Goal: Transaction & Acquisition: Purchase product/service

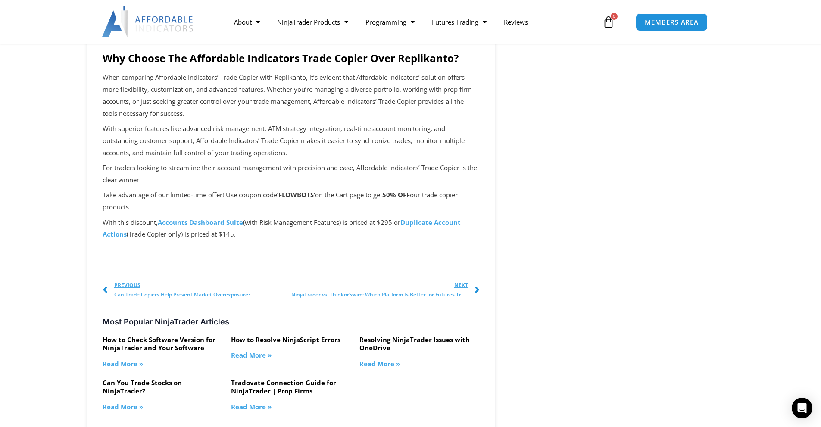
scroll to position [819, 0]
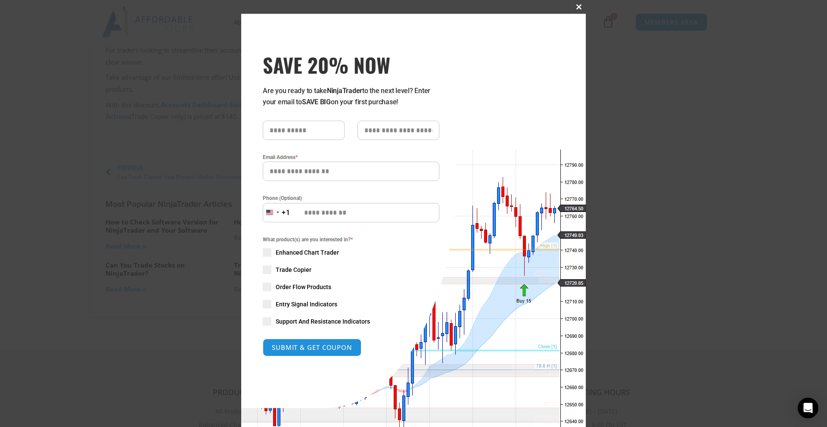
drag, startPoint x: 577, startPoint y: 6, endPoint x: 593, endPoint y: 19, distance: 21.1
click at [577, 7] on span at bounding box center [579, 6] width 14 height 5
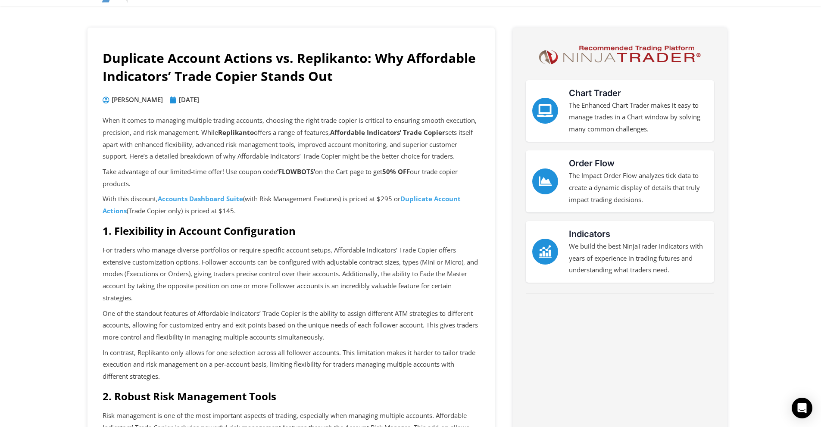
scroll to position [0, 0]
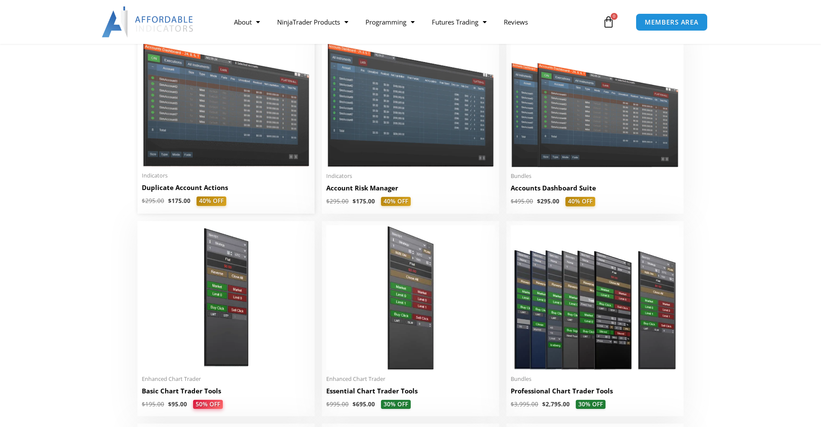
click at [207, 191] on h2 "Duplicate Account Actions" at bounding box center [226, 187] width 168 height 9
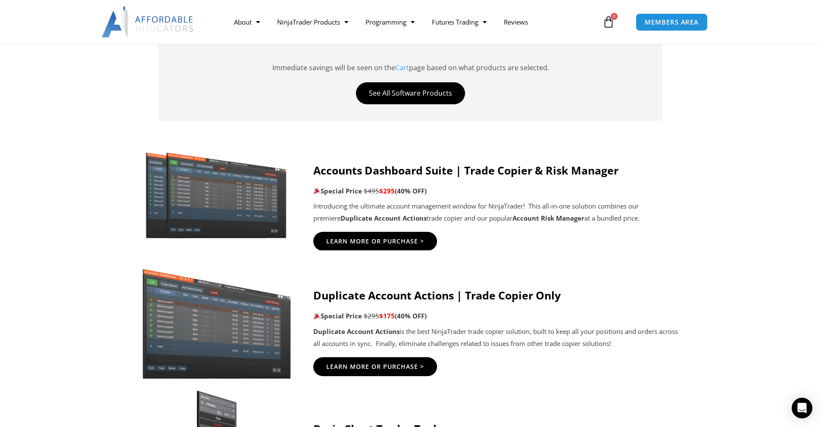
scroll to position [388, 0]
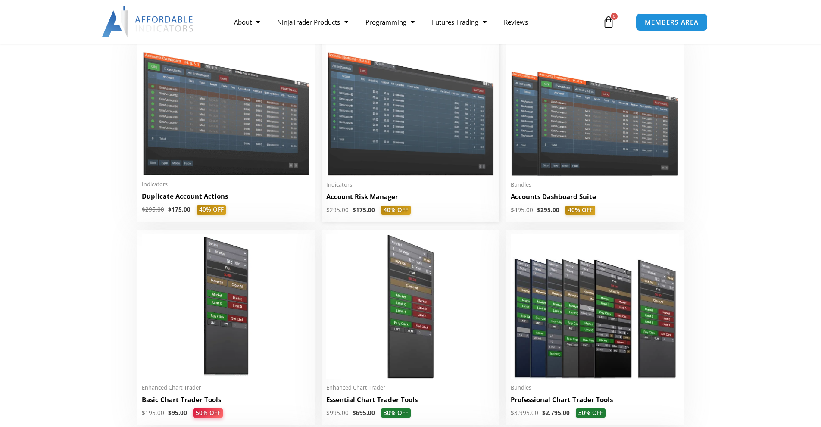
scroll to position [259, 0]
